Goal: Task Accomplishment & Management: Manage account settings

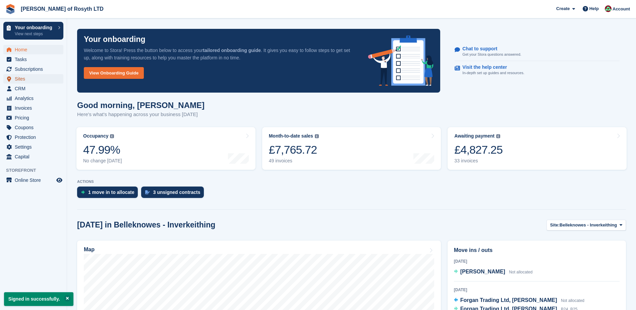
click at [24, 79] on span "Sites" at bounding box center [35, 78] width 40 height 9
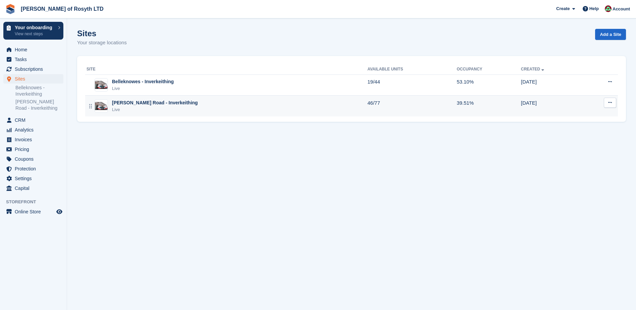
click at [135, 105] on div "[PERSON_NAME] Road - Inverkeithing" at bounding box center [155, 102] width 86 height 7
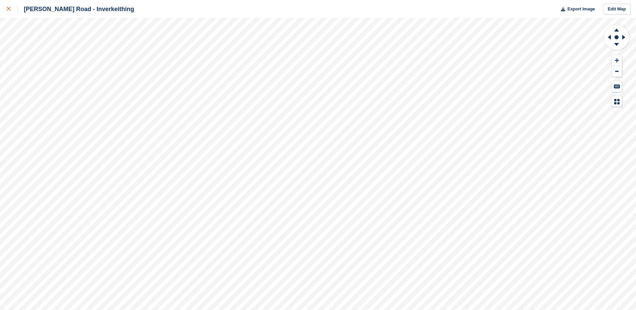
click at [6, 9] on link at bounding box center [9, 9] width 18 height 18
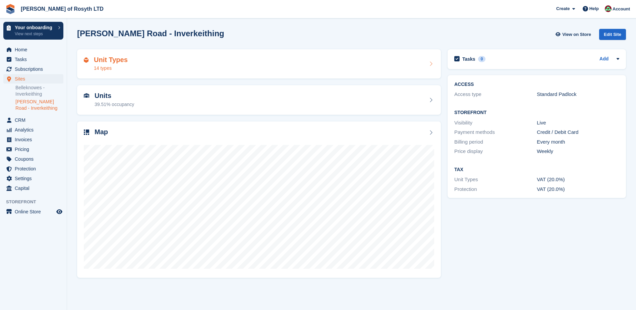
click at [115, 68] on div "14 types" at bounding box center [111, 68] width 34 height 7
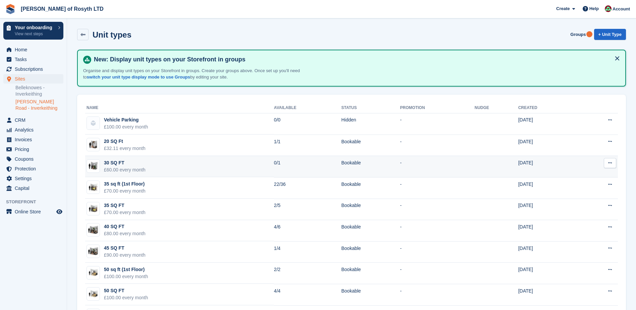
click at [610, 163] on icon at bounding box center [610, 163] width 4 height 4
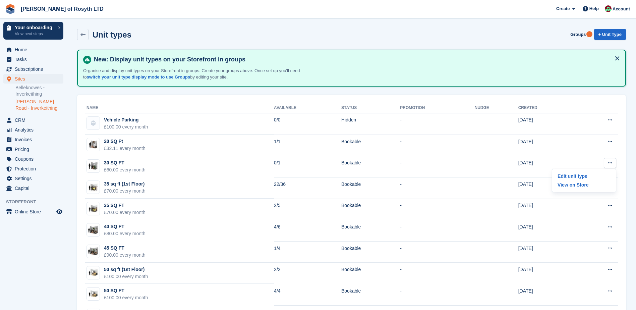
click at [622, 166] on div "Name Available Status Promotion Nudge Created Vehicle Parking £100.00 every mon…" at bounding box center [351, 256] width 549 height 323
click at [30, 104] on link "[PERSON_NAME] Road - Inverkeithing" at bounding box center [39, 105] width 48 height 13
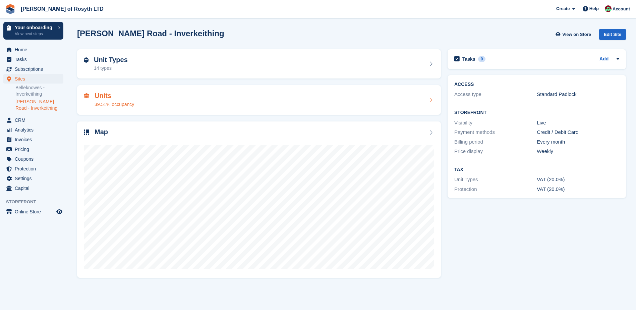
click at [134, 99] on div "Units 39.51% occupancy" at bounding box center [259, 100] width 350 height 16
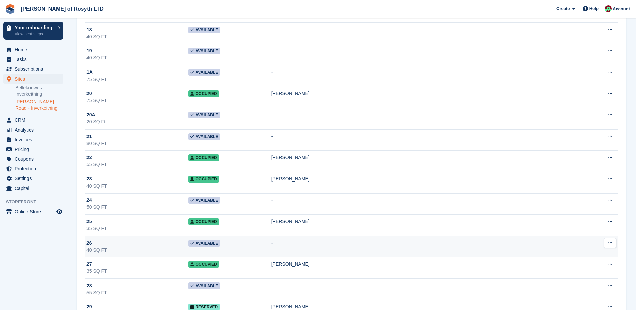
scroll to position [436, 0]
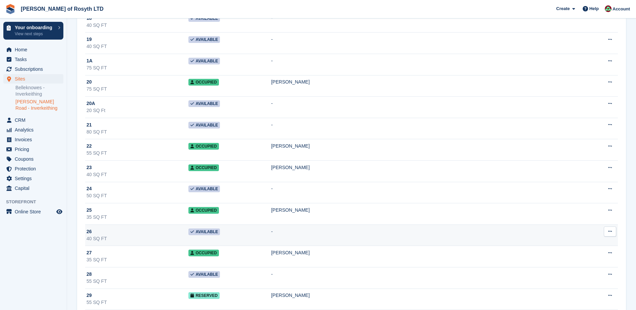
click at [612, 232] on icon at bounding box center [610, 231] width 4 height 4
click at [593, 254] on p "Unit activity" at bounding box center [584, 253] width 58 height 9
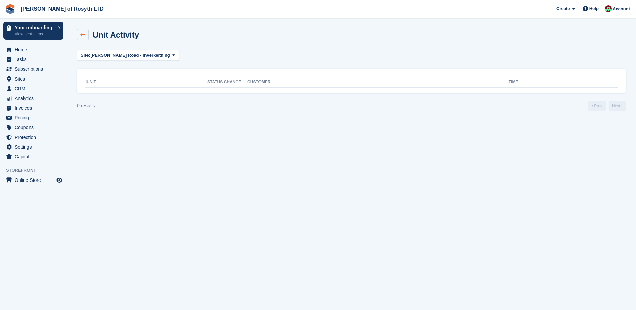
click at [81, 34] on icon at bounding box center [82, 34] width 5 height 5
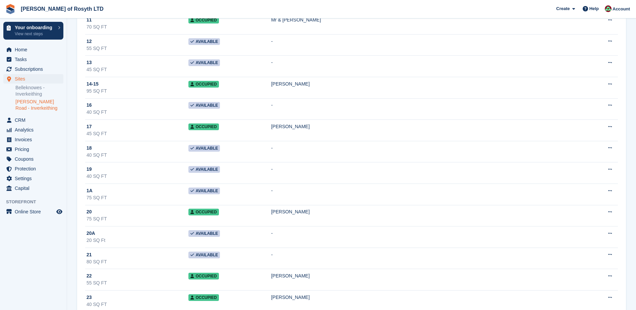
scroll to position [436, 0]
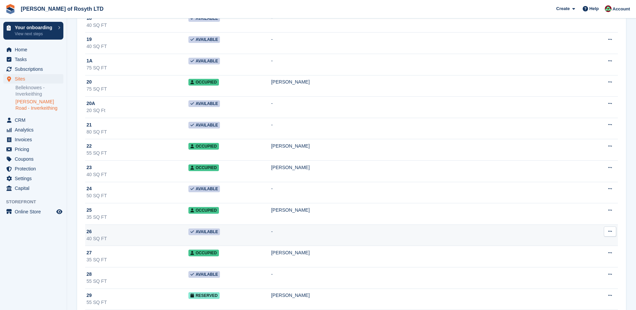
click at [611, 232] on icon at bounding box center [610, 231] width 4 height 4
click at [583, 245] on p "Edit unit" at bounding box center [584, 244] width 58 height 9
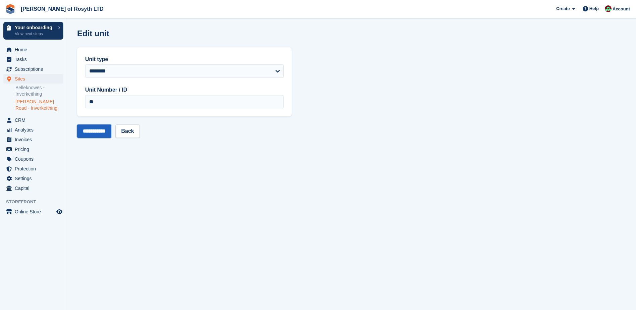
click at [103, 132] on input "**********" at bounding box center [94, 130] width 34 height 13
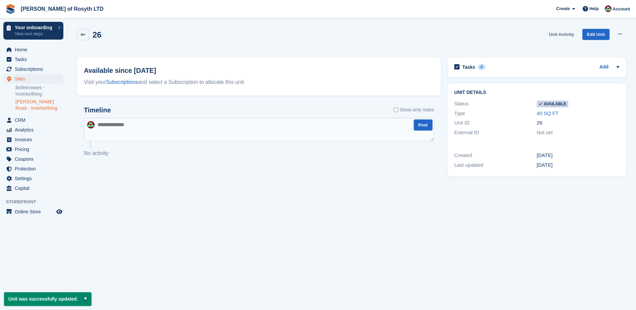
click at [575, 35] on link "Unit Activity" at bounding box center [561, 34] width 31 height 11
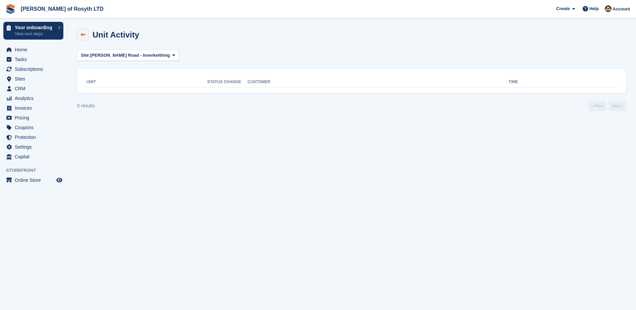
click at [83, 33] on icon at bounding box center [82, 34] width 5 height 5
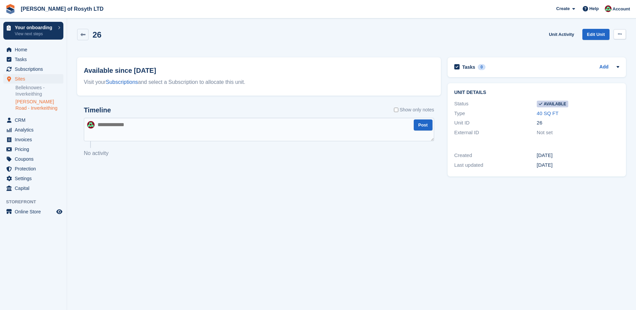
click at [621, 34] on icon at bounding box center [620, 34] width 4 height 4
click at [606, 49] on p "Make unavailable" at bounding box center [594, 47] width 58 height 9
click at [311, 202] on section "Unit was successfully made unavailable. 26 Unit Activity Edit Unit Make Availab…" at bounding box center [351, 155] width 569 height 310
click at [122, 124] on textarea at bounding box center [259, 129] width 350 height 23
type textarea "**********"
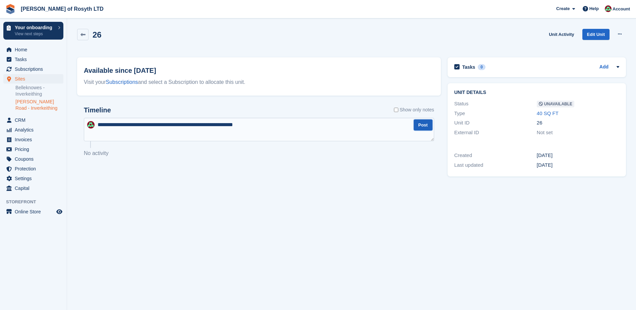
click at [425, 126] on button "Post" at bounding box center [423, 124] width 19 height 11
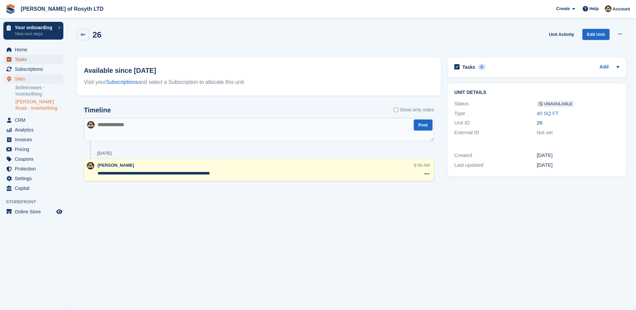
click at [24, 60] on span "Tasks" at bounding box center [35, 59] width 40 height 9
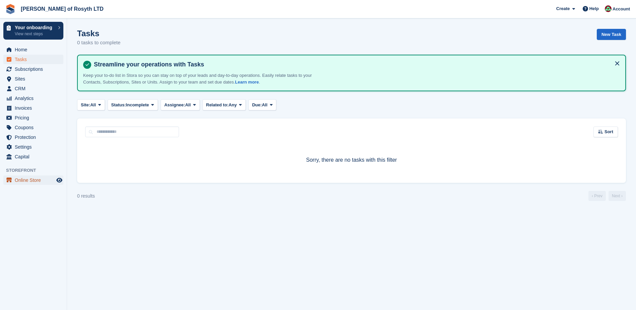
click at [21, 180] on span "Online Store" at bounding box center [35, 179] width 40 height 9
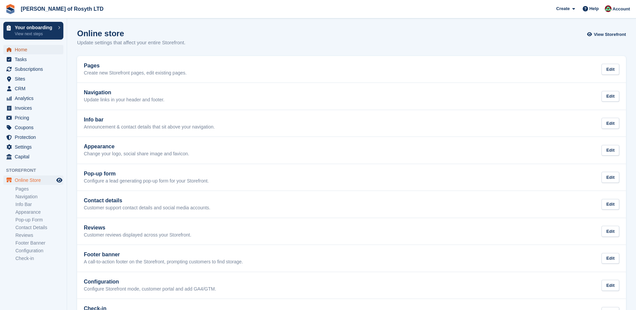
click at [18, 47] on span "Home" at bounding box center [35, 49] width 40 height 9
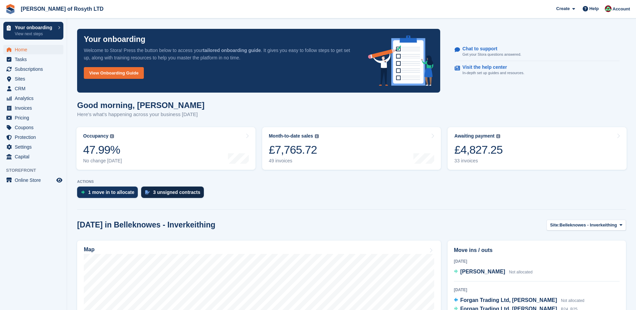
click at [165, 193] on div "3 unsigned contracts" at bounding box center [176, 191] width 47 height 5
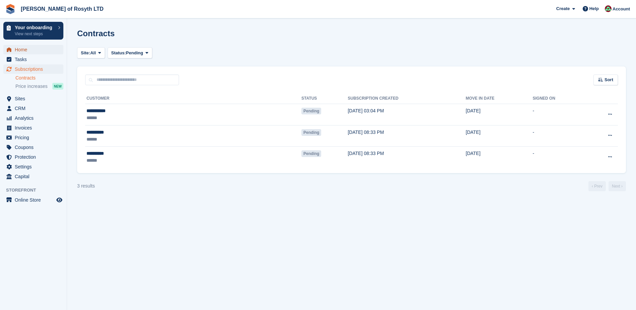
click at [18, 50] on span "Home" at bounding box center [35, 49] width 40 height 9
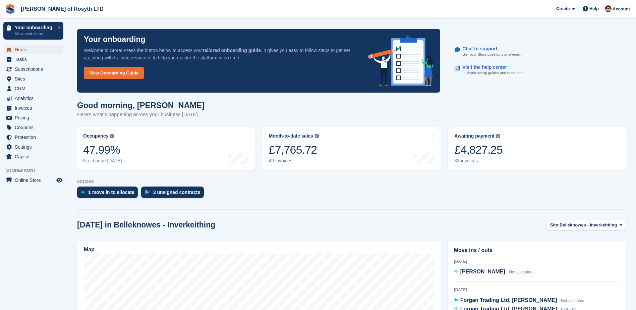
click at [19, 49] on span "Home" at bounding box center [35, 49] width 40 height 9
click at [27, 88] on span "CRM" at bounding box center [35, 88] width 40 height 9
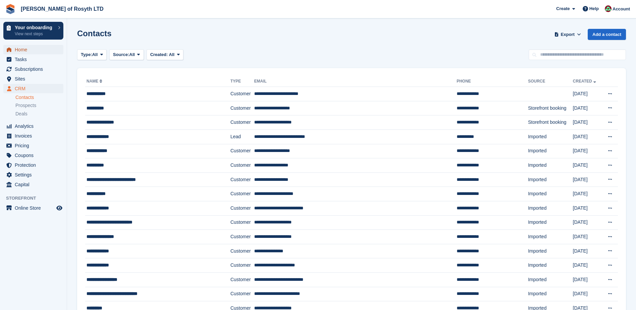
click at [20, 50] on span "Home" at bounding box center [35, 49] width 40 height 9
